Goal: Task Accomplishment & Management: Manage account settings

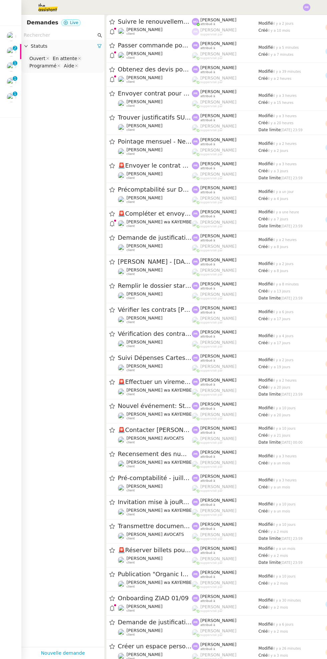
click at [16, 94] on nz-badge-sup "0 1 2 3 4 5 6 7 8 9" at bounding box center [15, 94] width 5 height 5
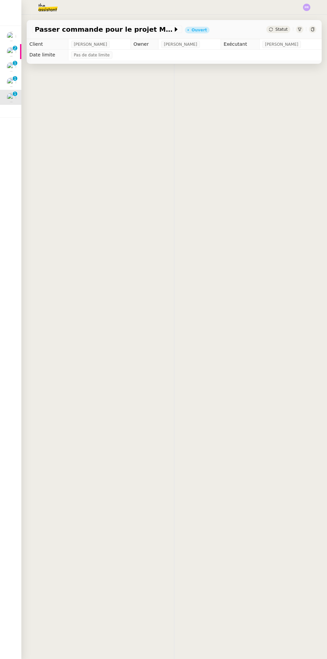
click at [13, 95] on nz-badge-sup "0 1 2 3 4 5 6 7 8 9" at bounding box center [15, 94] width 5 height 5
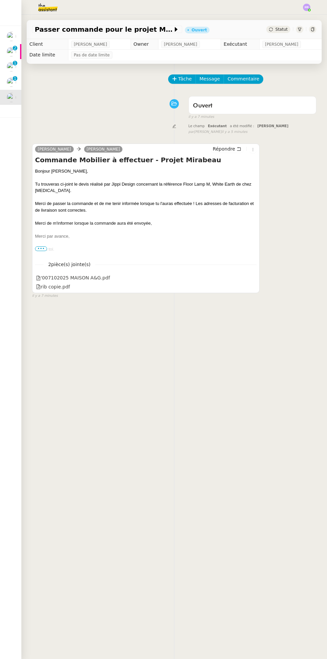
click at [15, 84] on img at bounding box center [11, 81] width 9 height 9
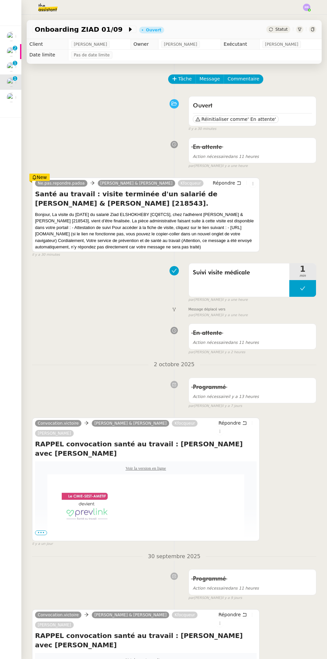
click at [15, 69] on img at bounding box center [11, 66] width 9 height 9
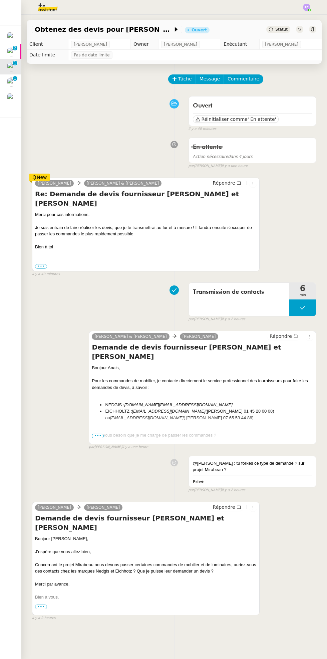
click at [12, 98] on img at bounding box center [11, 97] width 9 height 9
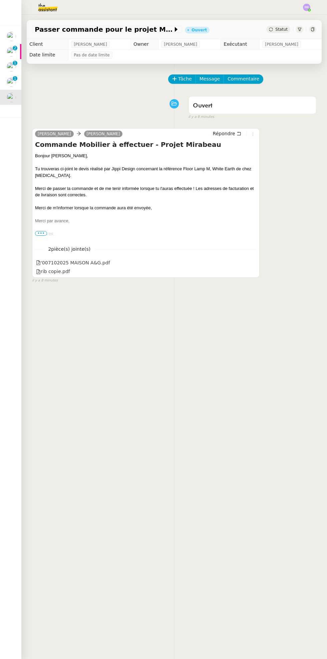
click at [253, 134] on icon at bounding box center [253, 134] width 1 height 3
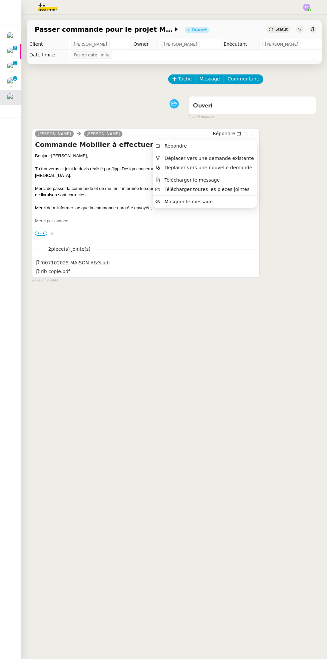
click at [233, 157] on span "Déplacer vers une demande existante" at bounding box center [210, 158] width 90 height 5
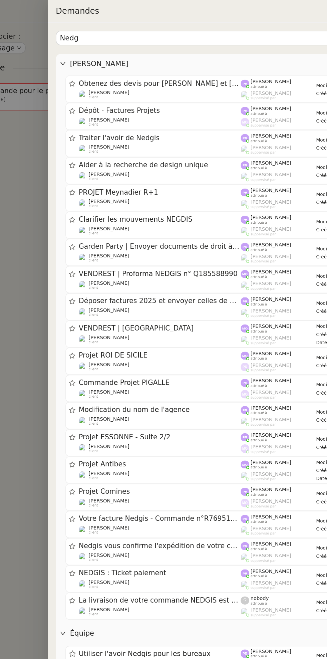
type input "Nedg"
click at [167, 55] on span "Obtenez des devis pour [PERSON_NAME] et [PERSON_NAME]" at bounding box center [135, 55] width 108 height 5
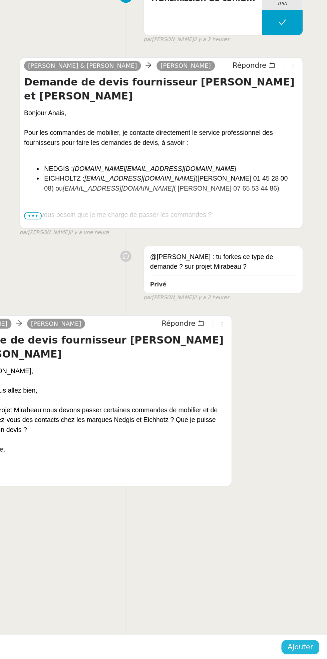
click at [318, 650] on button "Ajouter" at bounding box center [309, 651] width 25 height 9
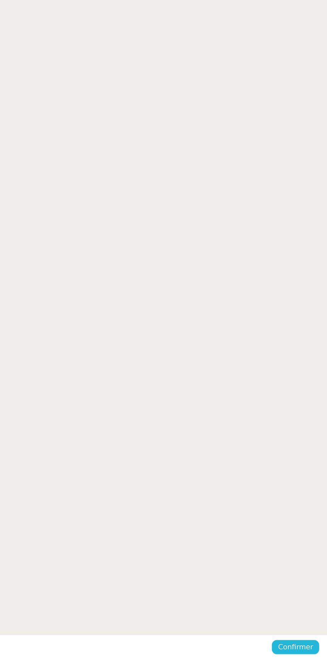
click at [317, 649] on span "Confirmer" at bounding box center [306, 651] width 23 height 8
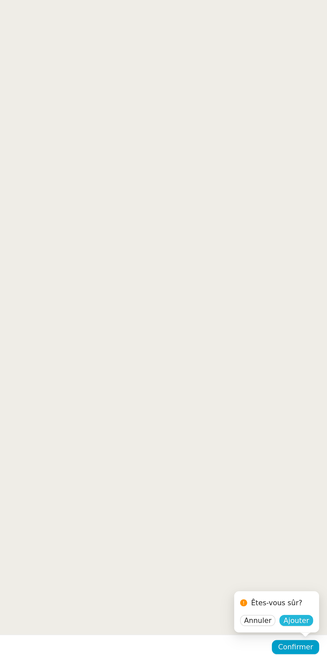
click at [316, 634] on button "Ajouter" at bounding box center [307, 633] width 22 height 7
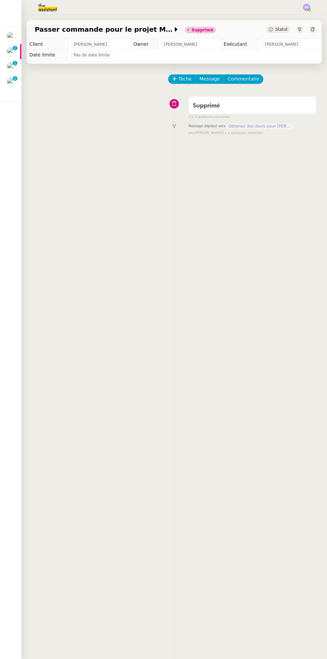
click at [25, 91] on div "Tâche Message Commentaire Veuillez patienter une erreur s'est produite 👌👌👌 mess…" at bounding box center [174, 393] width 306 height 659
click at [15, 85] on img at bounding box center [11, 81] width 9 height 9
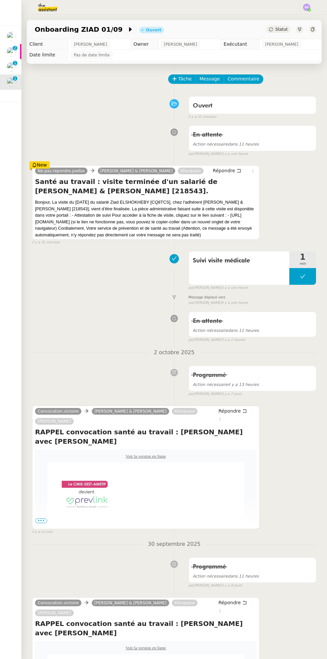
click at [15, 63] on p "1" at bounding box center [15, 64] width 3 height 6
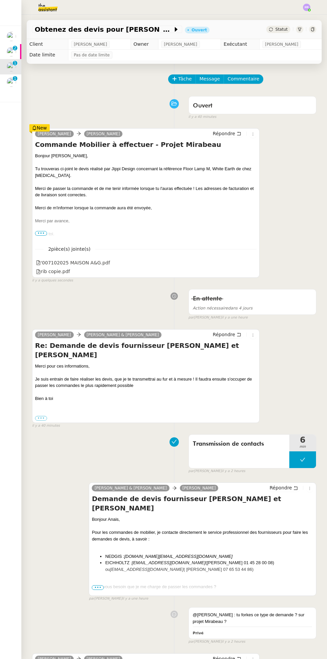
click at [134, 19] on div "Obtenez des devis pour [PERSON_NAME] et [PERSON_NAME] Statut" at bounding box center [174, 27] width 306 height 24
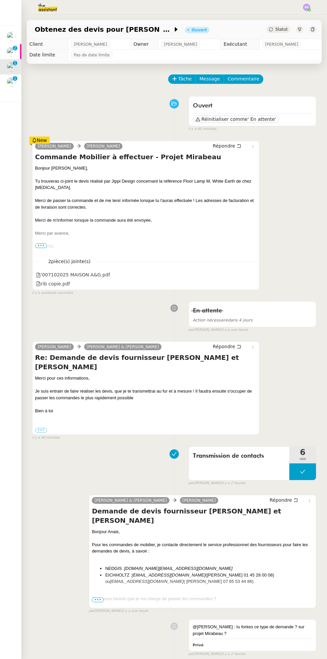
click at [122, 28] on span "Obtenez des devis pour [PERSON_NAME] et [PERSON_NAME]" at bounding box center [104, 29] width 138 height 7
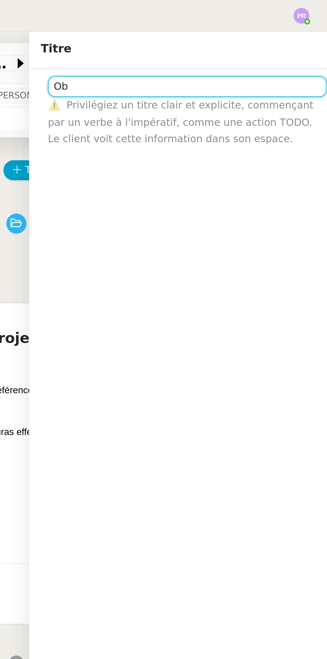
type input "O"
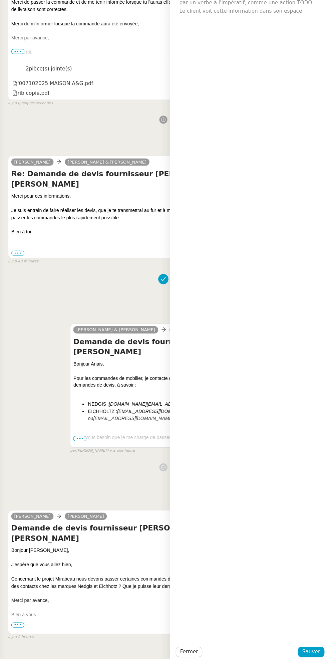
type input "Projet MIRABEAU - Commande mobilier"
click at [314, 653] on span "Sauver" at bounding box center [310, 651] width 16 height 8
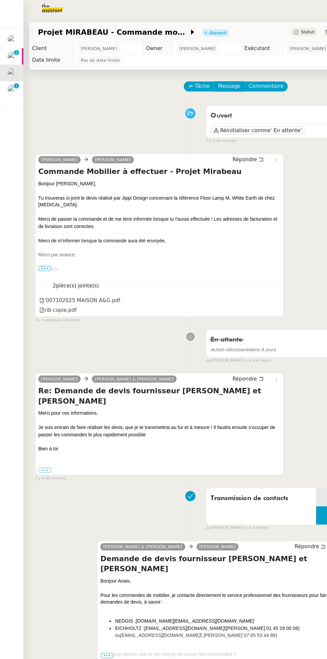
click at [15, 54] on img at bounding box center [11, 51] width 9 height 9
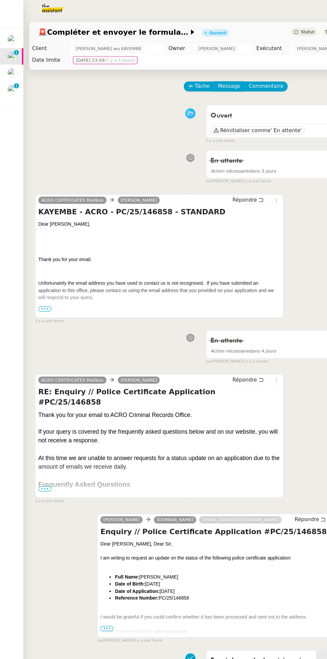
click at [40, 276] on div "Dear [PERSON_NAME], Thank you for your email. Unfortunately the email address y…" at bounding box center [146, 468] width 222 height 533
click at [43, 281] on span "•••" at bounding box center [41, 283] width 12 height 5
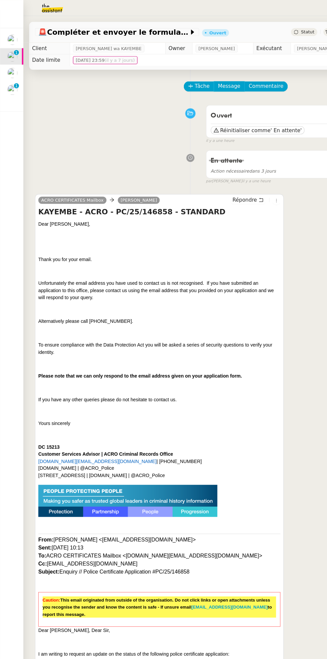
click at [15, 84] on img at bounding box center [11, 81] width 9 height 9
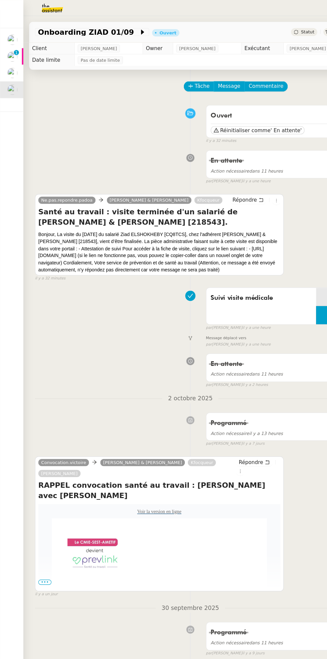
click at [281, 28] on span "Statut" at bounding box center [282, 29] width 12 height 5
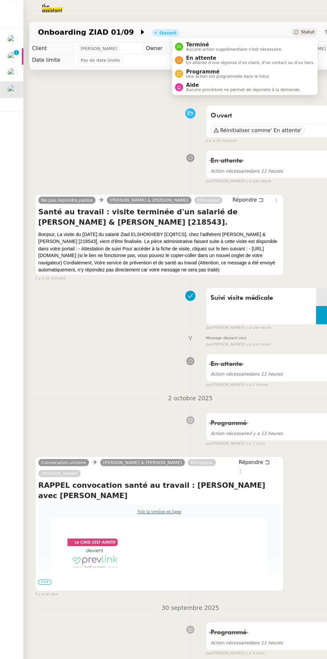
click at [225, 53] on span "En attente" at bounding box center [229, 52] width 118 height 5
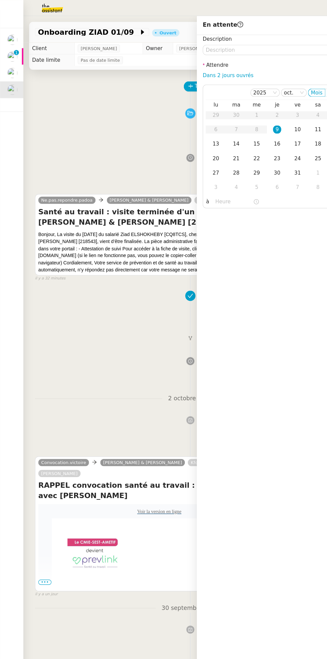
click at [273, 118] on div "10" at bounding box center [272, 118] width 7 height 7
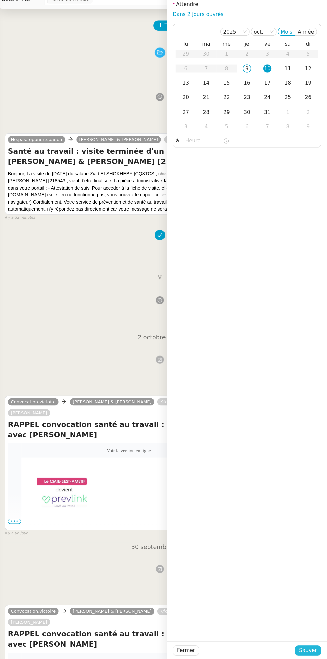
click at [310, 651] on span "Sauver" at bounding box center [310, 651] width 16 height 8
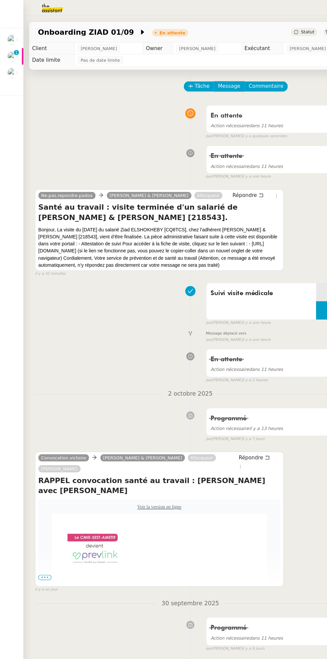
click at [15, 48] on p "1" at bounding box center [15, 49] width 3 height 6
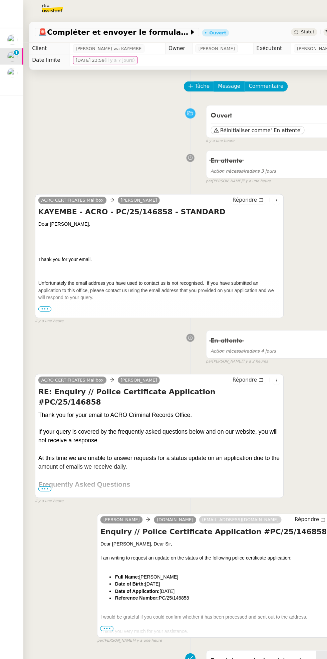
click at [294, 178] on div "ACRO CERTIFICATES Mailbox [PERSON_NAME] Répondre KAYEMBE - ACRO - PC/25/146858 …" at bounding box center [174, 234] width 285 height 125
